Goal: Information Seeking & Learning: Learn about a topic

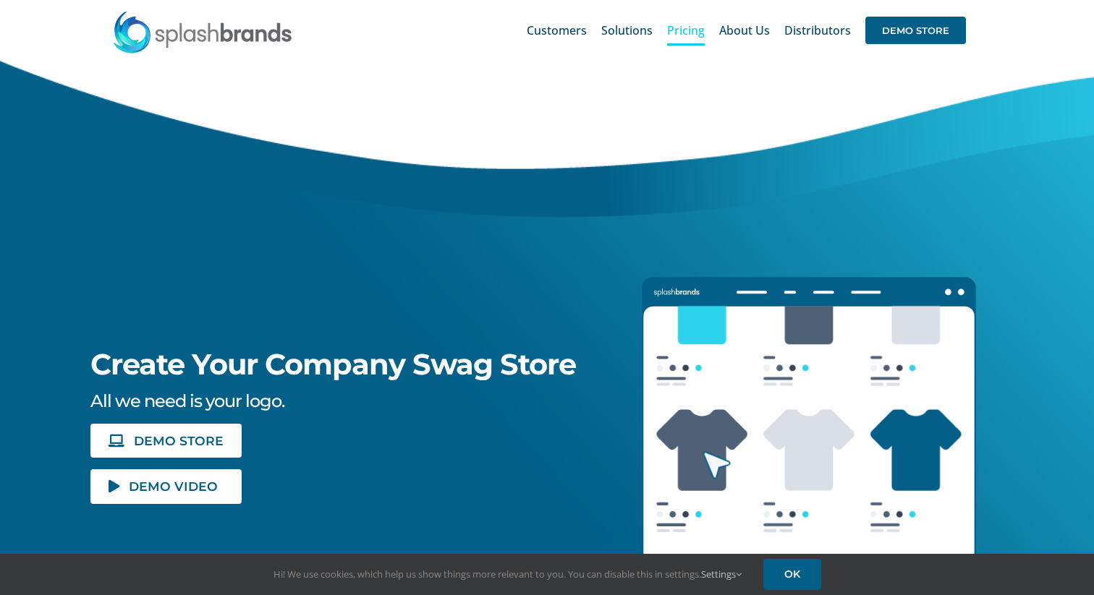
click at [680, 34] on span "Pricing" at bounding box center [686, 31] width 38 height 12
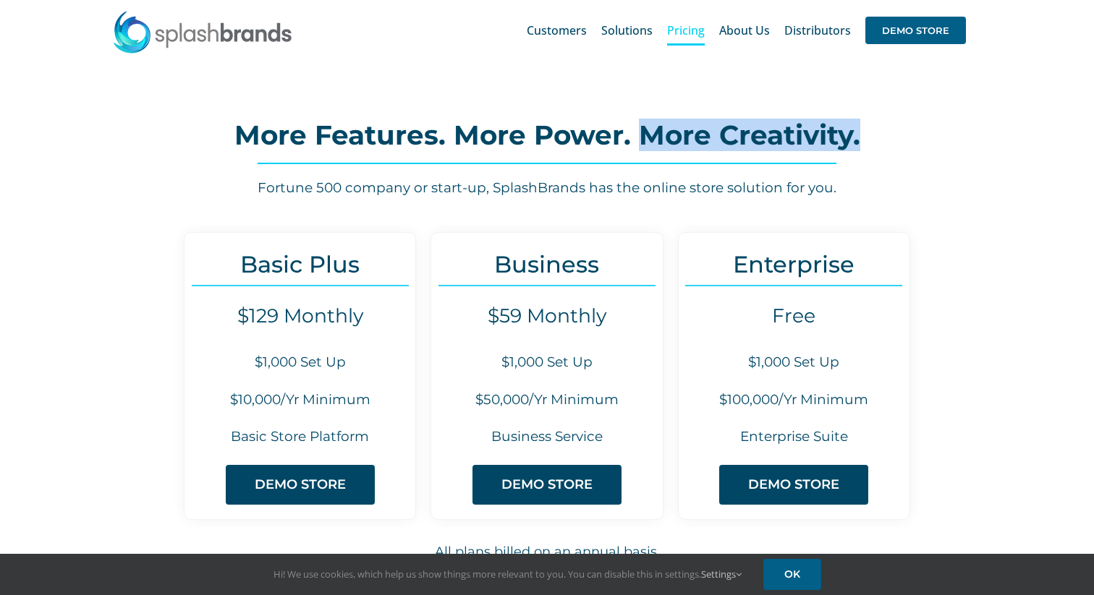
drag, startPoint x: 642, startPoint y: 131, endPoint x: 865, endPoint y: 122, distance: 223.7
click at [865, 122] on h2 "More Features. More Power. More Creativity." at bounding box center [546, 135] width 949 height 29
click at [641, 129] on h2 "More Features. More Power. More Creativity." at bounding box center [546, 135] width 949 height 29
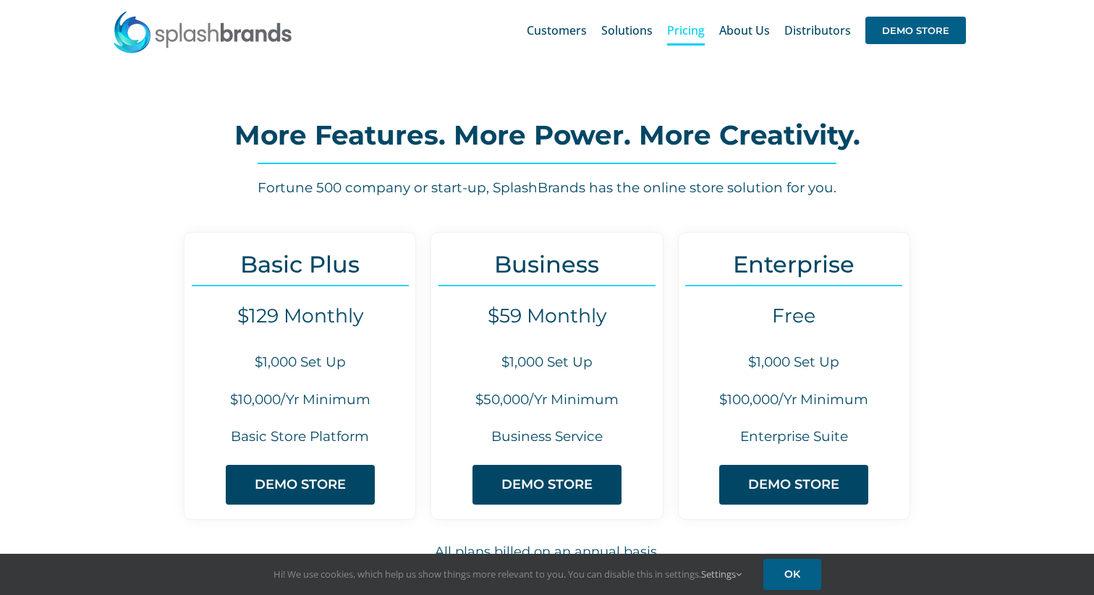
click at [641, 133] on h2 "More Features. More Power. More Creativity." at bounding box center [546, 135] width 949 height 29
click at [655, 133] on h2 "More Features. More Power. More Creativity." at bounding box center [546, 135] width 949 height 29
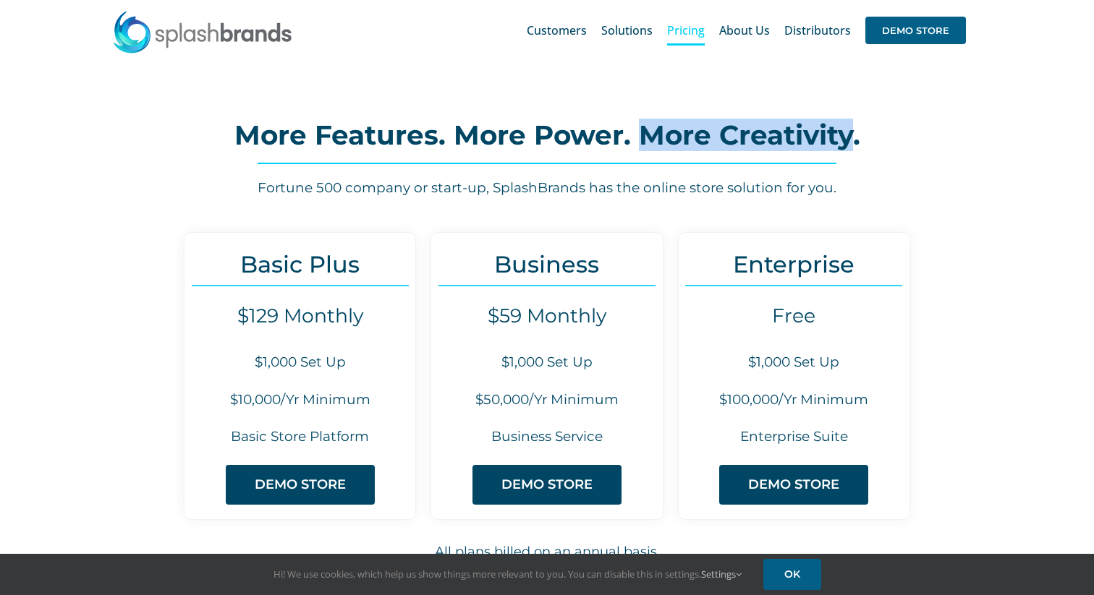
drag, startPoint x: 638, startPoint y: 132, endPoint x: 851, endPoint y: 133, distance: 212.6
click at [851, 133] on h2 "More Features. More Power. More Creativity." at bounding box center [546, 135] width 949 height 29
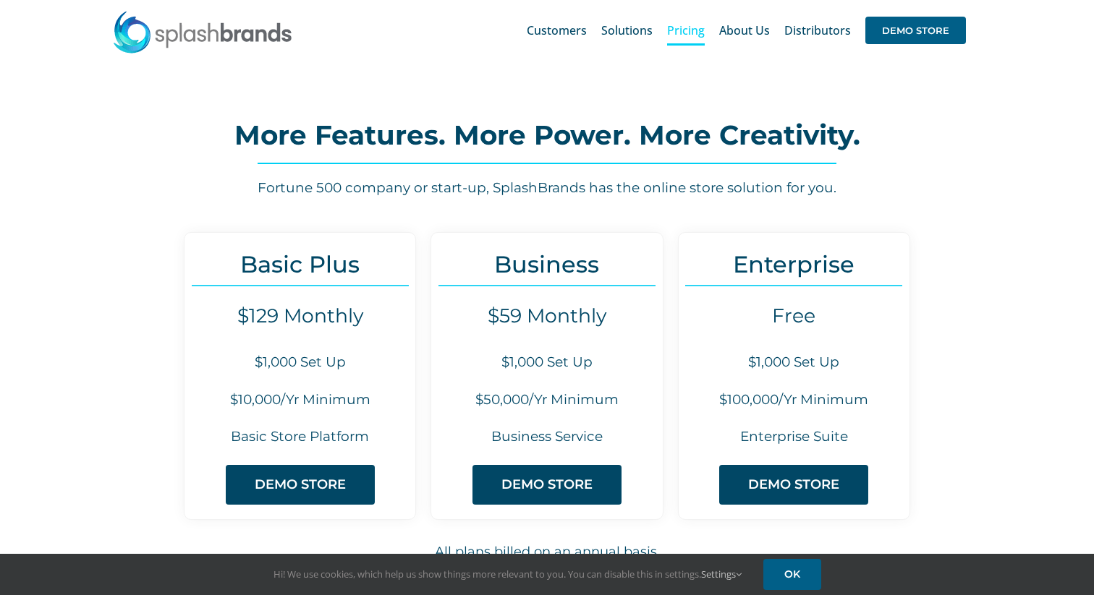
click at [864, 134] on h2 "More Features. More Power. More Creativity." at bounding box center [546, 135] width 949 height 29
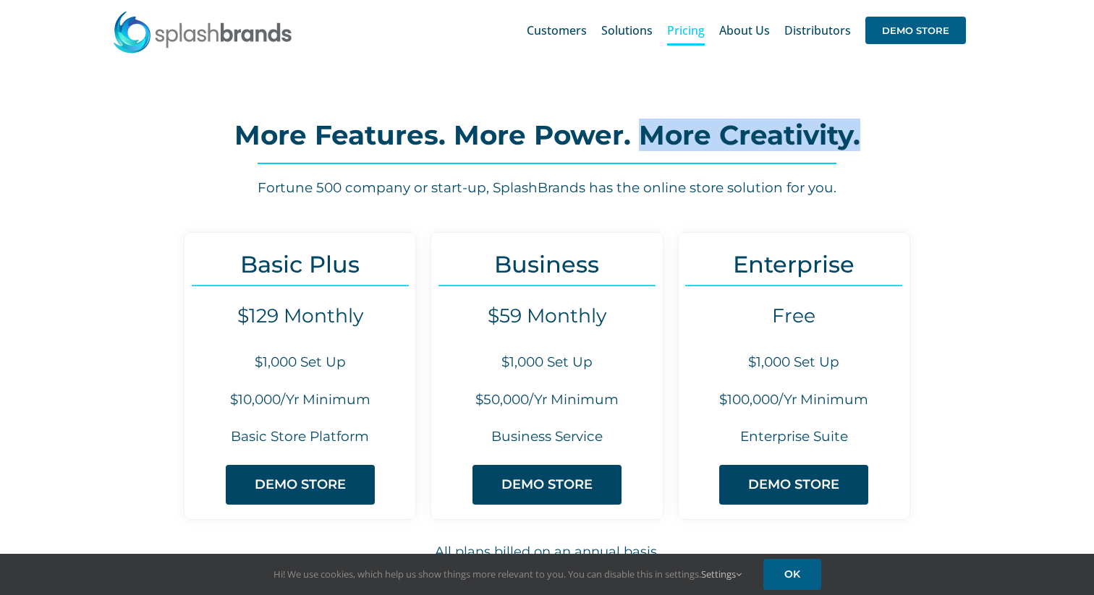
drag, startPoint x: 859, startPoint y: 136, endPoint x: 640, endPoint y: 136, distance: 219.1
click at [640, 136] on h2 "More Features. More Power. More Creativity." at bounding box center [546, 135] width 949 height 29
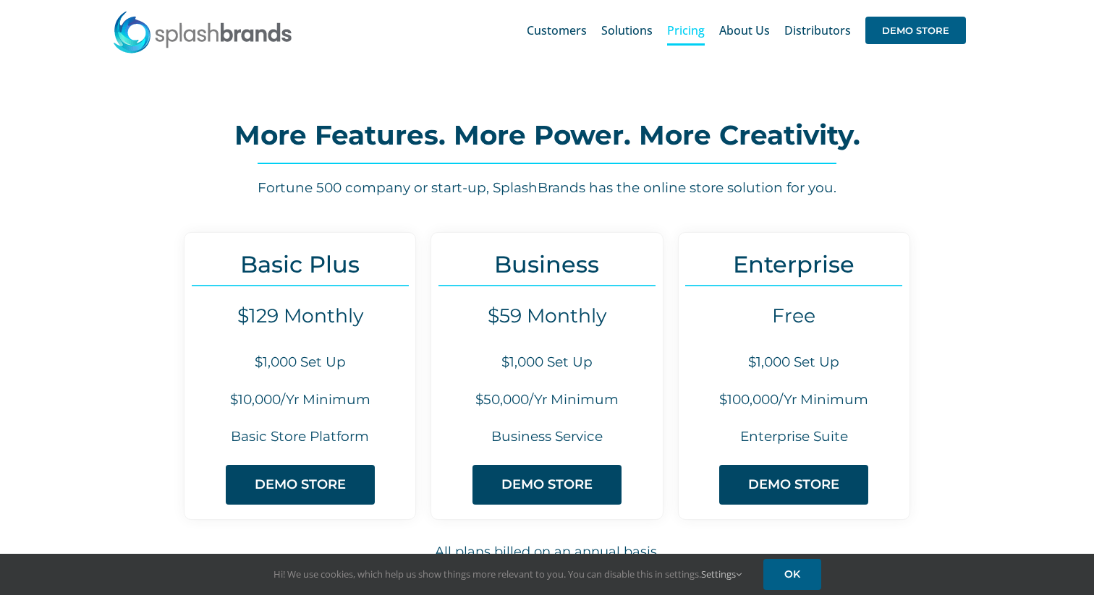
click at [955, 137] on h2 "More Features. More Power. More Creativity." at bounding box center [546, 135] width 949 height 29
click at [564, 30] on span "Customers" at bounding box center [557, 31] width 60 height 12
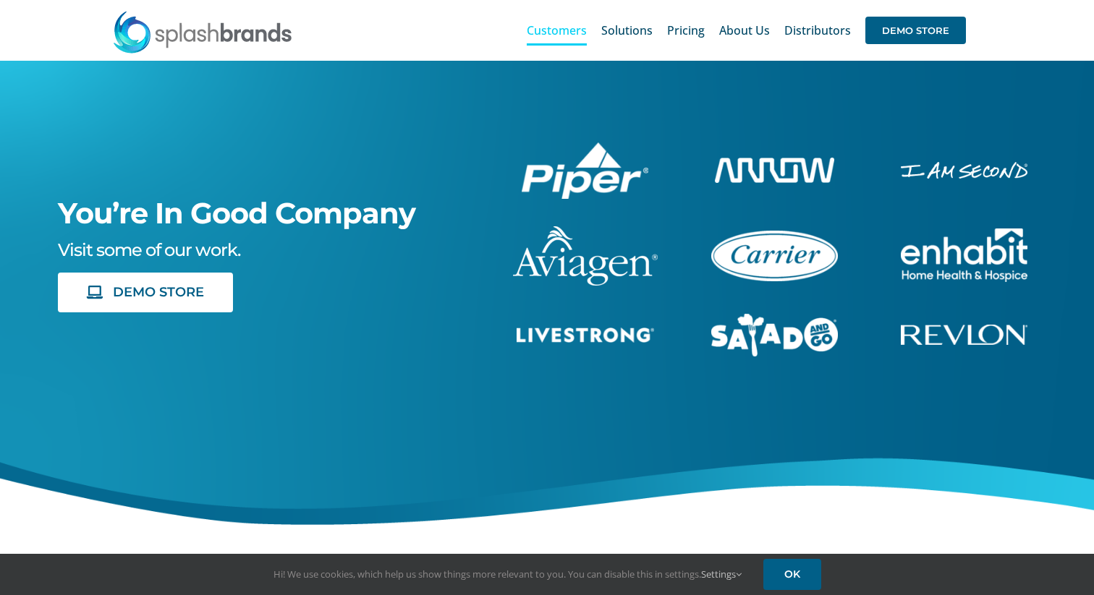
click at [260, 35] on img at bounding box center [202, 31] width 181 height 43
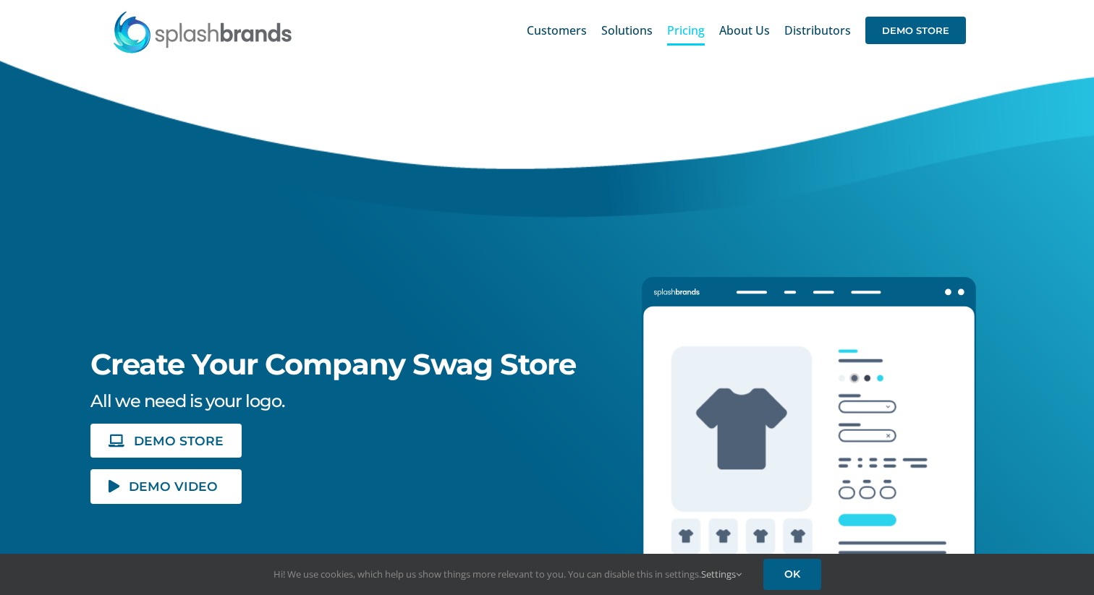
click at [697, 36] on span "Pricing" at bounding box center [686, 31] width 38 height 12
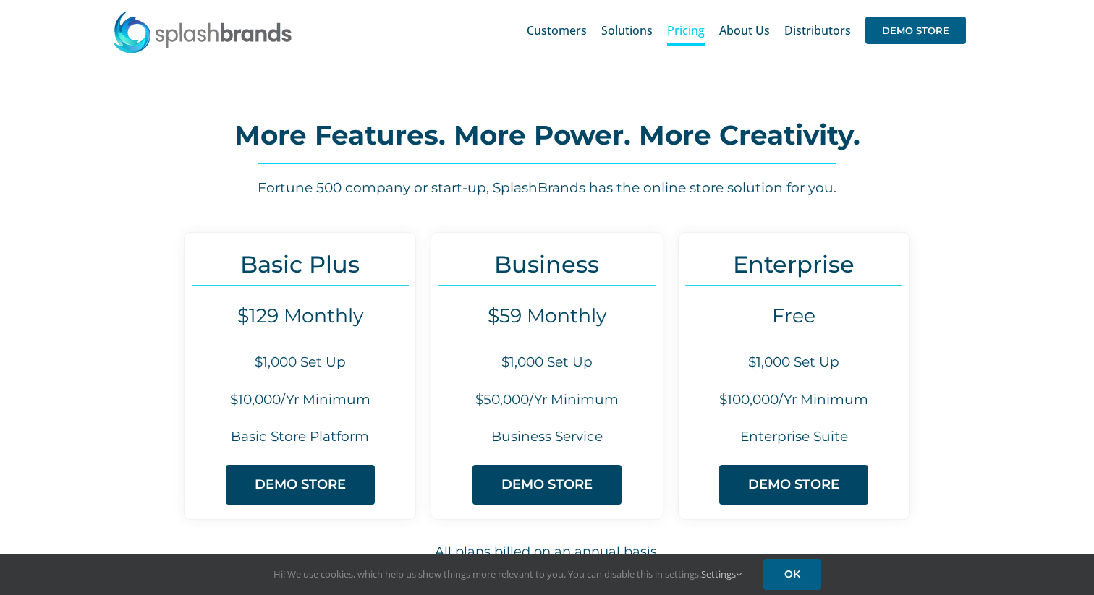
click at [885, 127] on h2 "More Features. More Power. More Creativity." at bounding box center [546, 135] width 949 height 29
click at [106, 150] on div "More Features. More Power. More Creativity. Fortune 500 company or start-up, Sp…" at bounding box center [546, 156] width 949 height 85
